Goal: Communication & Community: Connect with others

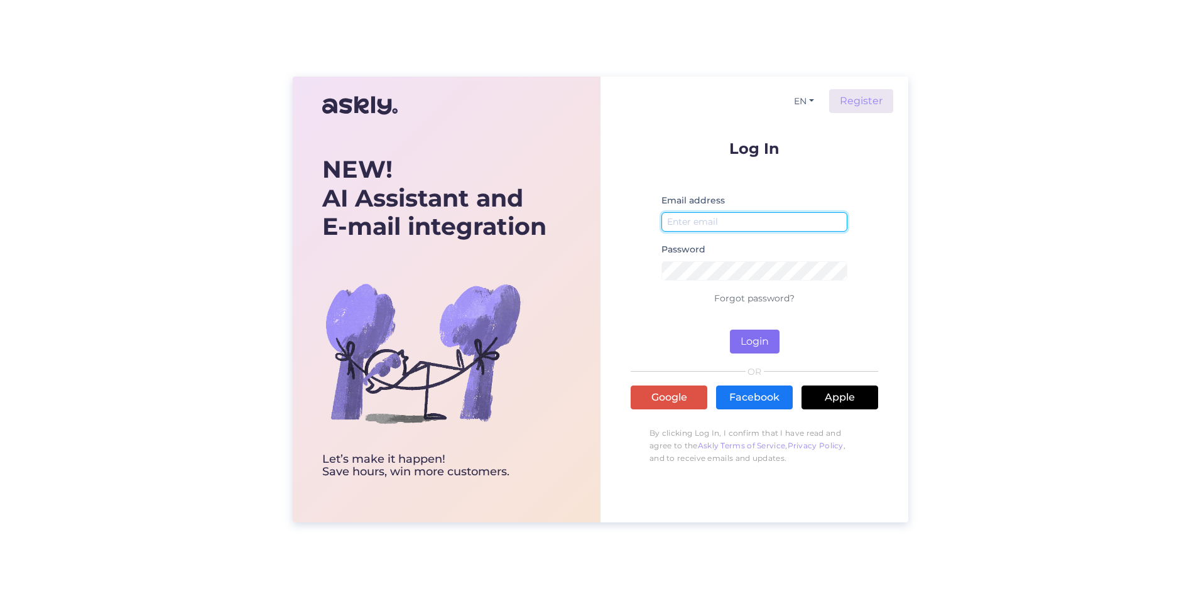
type input "[PERSON_NAME][EMAIL_ADDRESS][DOMAIN_NAME]"
click at [744, 342] on button "Login" at bounding box center [755, 342] width 50 height 24
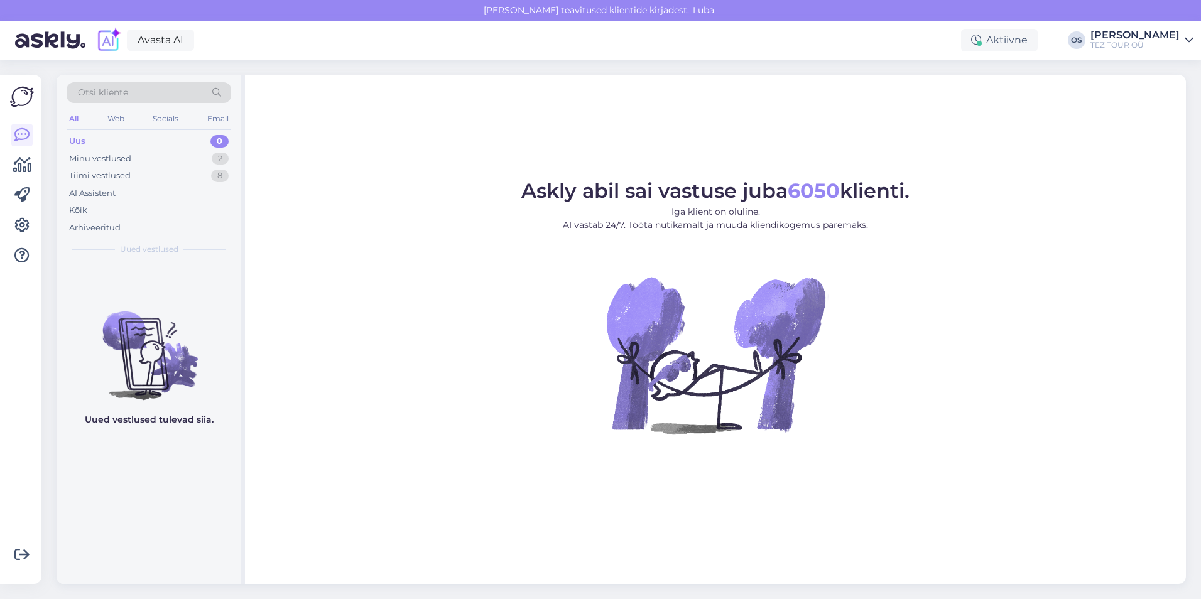
click at [90, 141] on div "Uus 0" at bounding box center [149, 142] width 165 height 18
click at [124, 158] on div "Minu vestlused" at bounding box center [100, 159] width 62 height 13
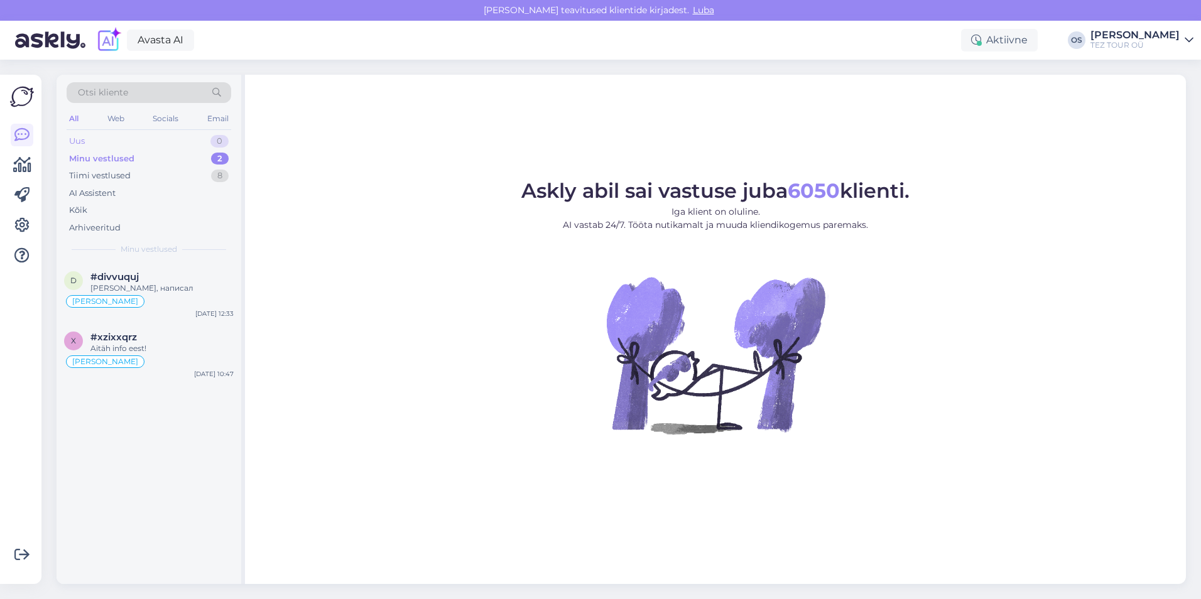
click at [99, 143] on div "Uus 0" at bounding box center [149, 142] width 165 height 18
